Goal: Information Seeking & Learning: Learn about a topic

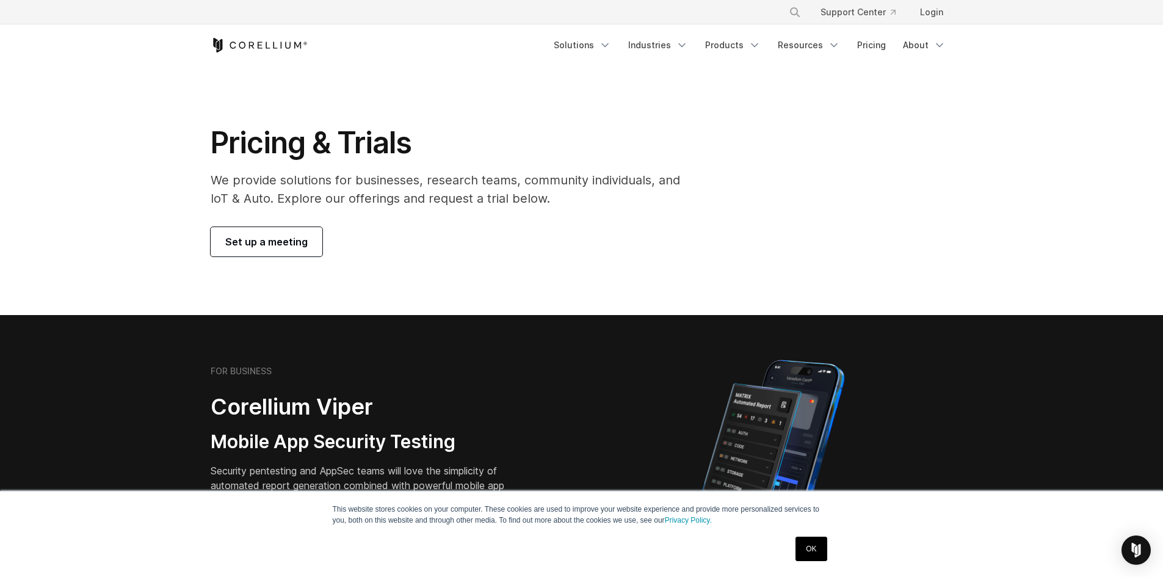
click at [811, 549] on link "OK" at bounding box center [810, 549] width 31 height 24
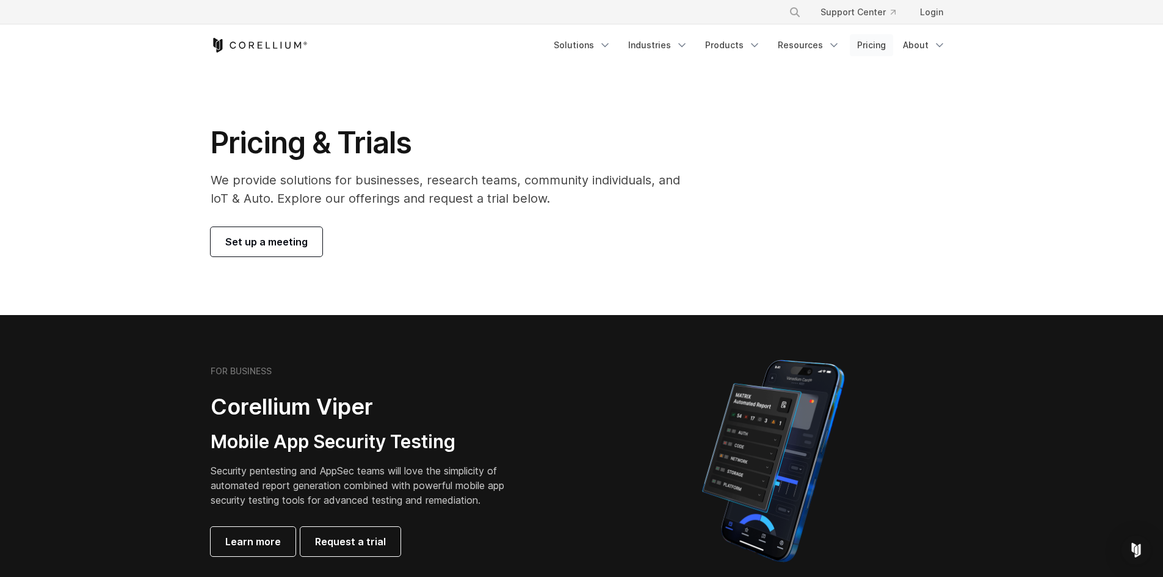
click at [880, 46] on link "Pricing" at bounding box center [871, 45] width 43 height 22
click at [881, 46] on link "Pricing" at bounding box center [871, 45] width 43 height 22
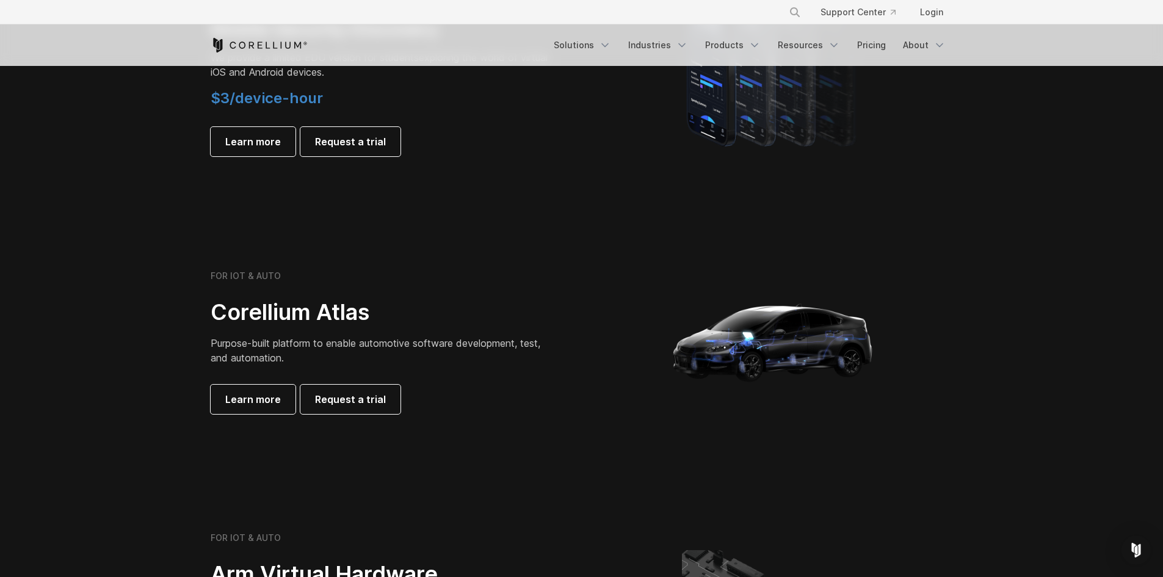
scroll to position [1526, 0]
